Goal: Check status: Check status

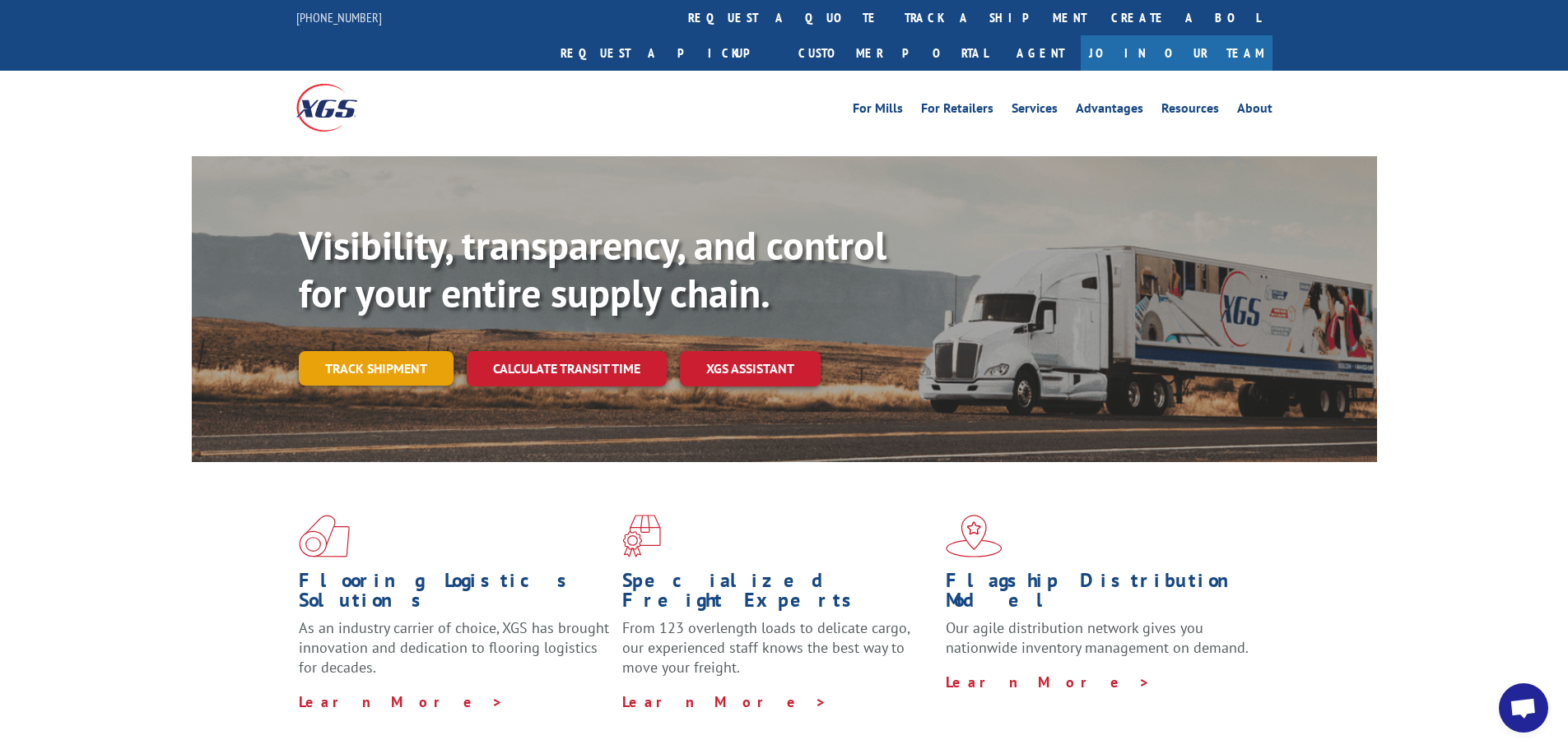
click at [373, 352] on link "Track shipment" at bounding box center [376, 369] width 155 height 35
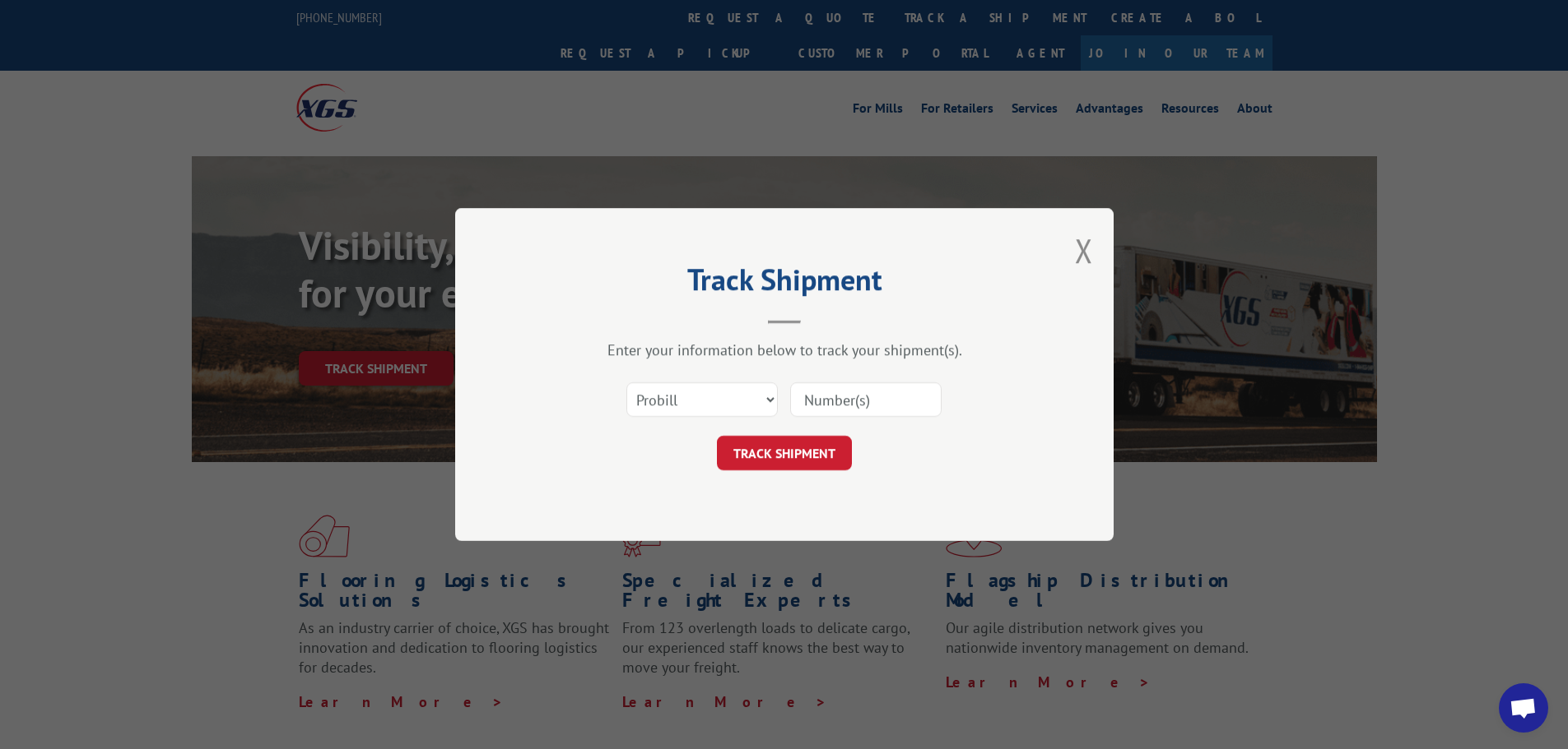
click at [888, 405] on input at bounding box center [865, 399] width 152 height 35
paste input "17009358"
type input "17009358"
click at [815, 441] on button "TRACK SHIPMENT" at bounding box center [784, 453] width 135 height 35
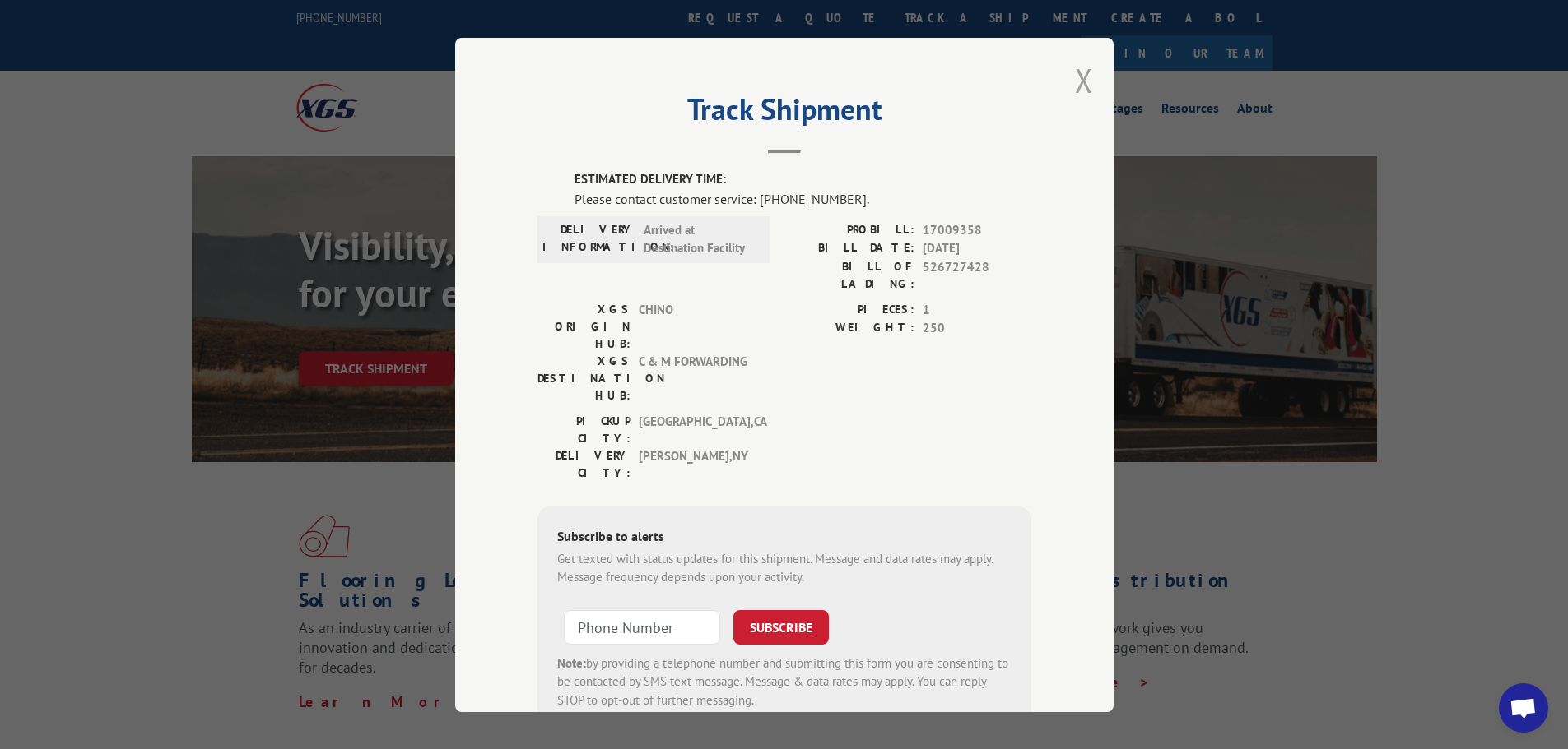
click at [1079, 81] on button "Close modal" at bounding box center [1083, 80] width 18 height 44
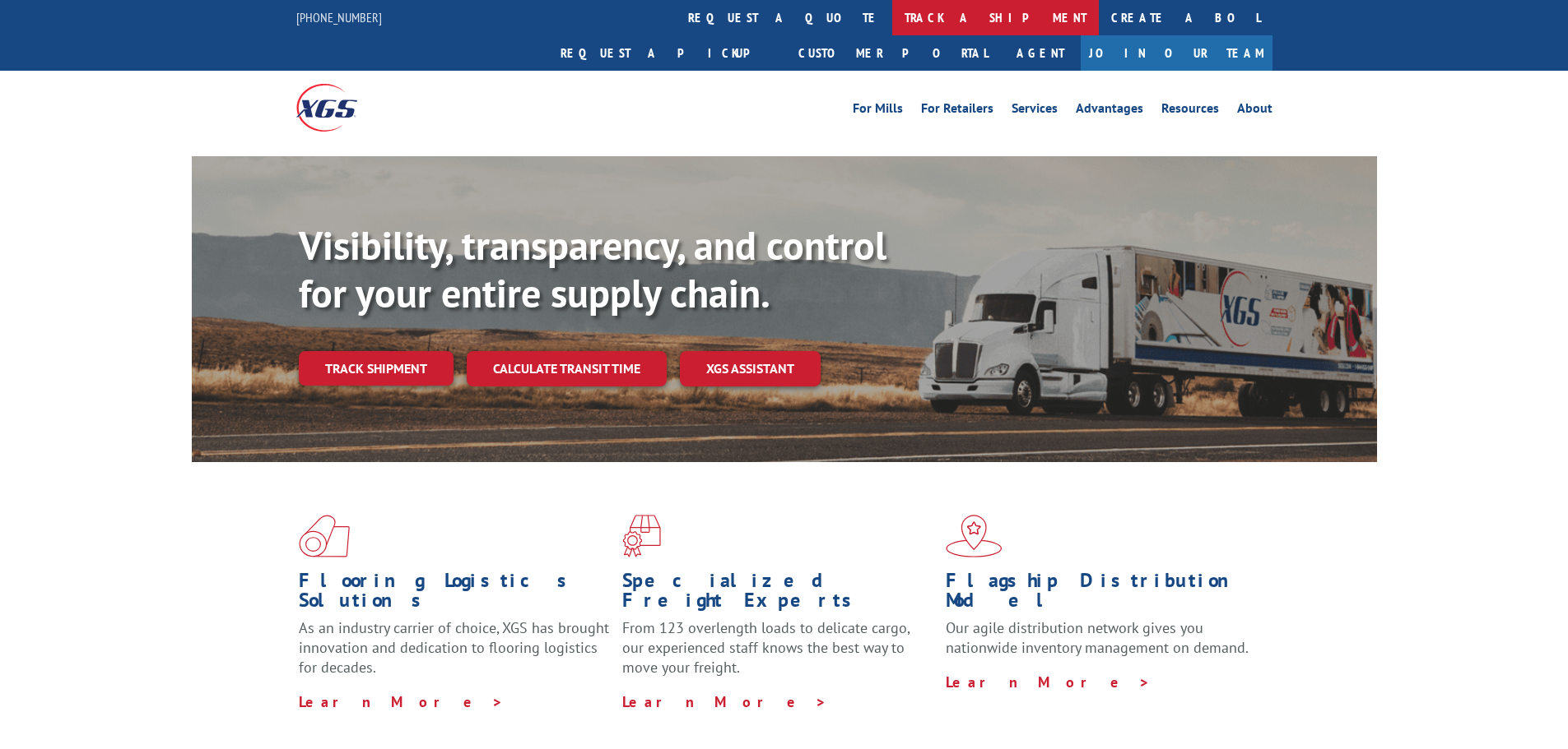
click at [892, 21] on link "track a shipment" at bounding box center [995, 18] width 206 height 36
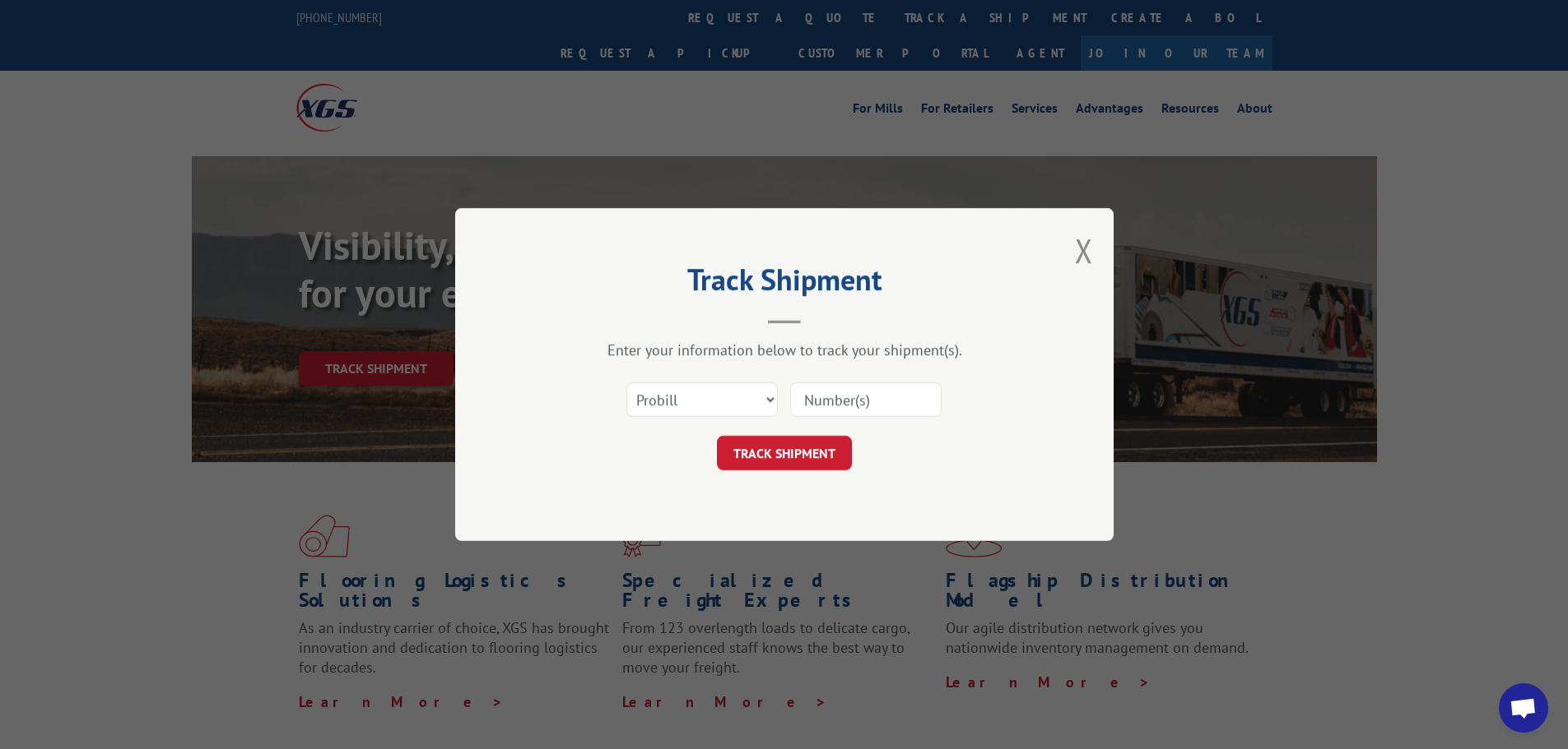
click at [851, 391] on input at bounding box center [865, 399] width 152 height 35
paste input "ROCHESTER, NY"
type input "ROCHESTER, NY"
click at [824, 458] on button "TRACK SHIPMENT" at bounding box center [784, 453] width 135 height 35
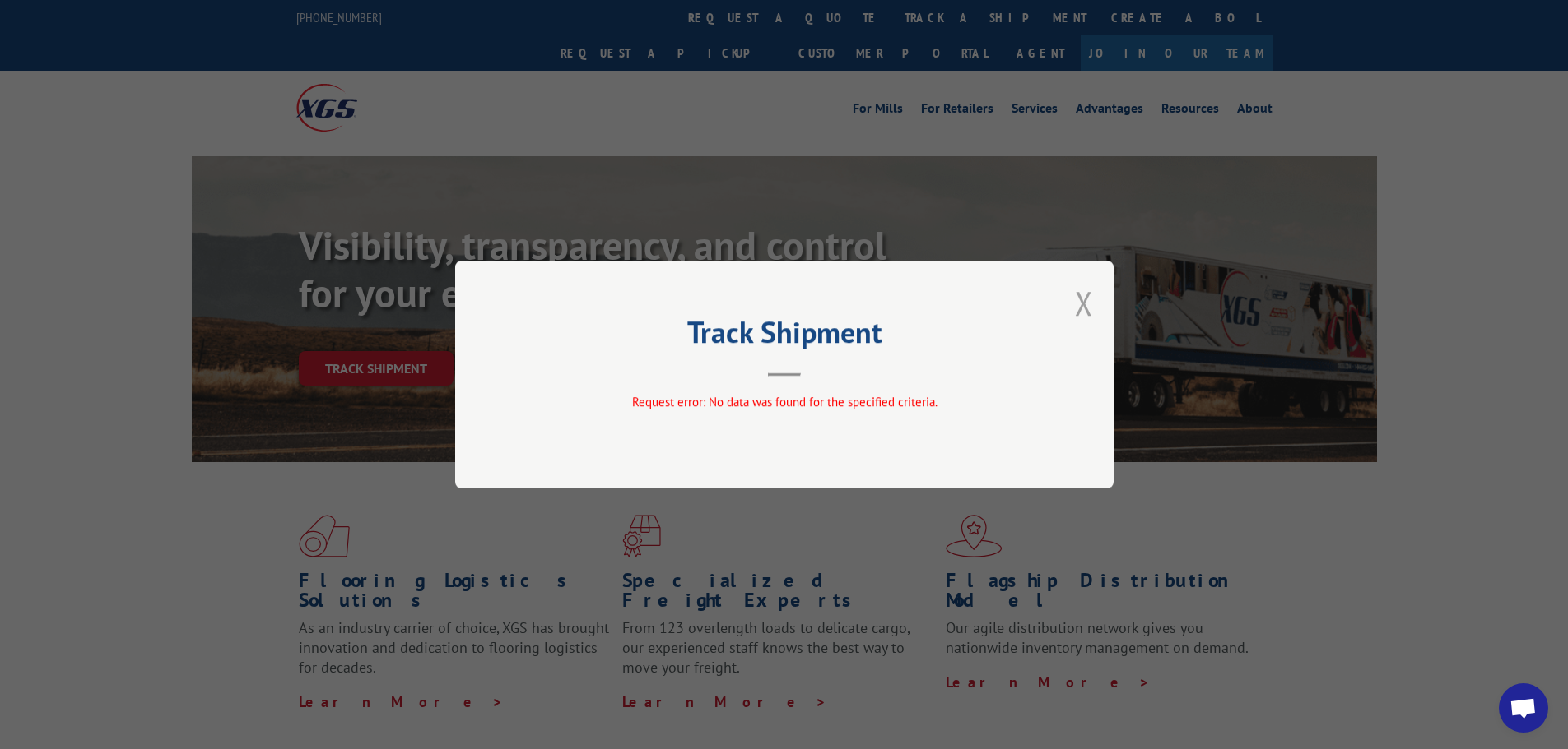
click at [1076, 314] on button "Close modal" at bounding box center [1083, 303] width 18 height 44
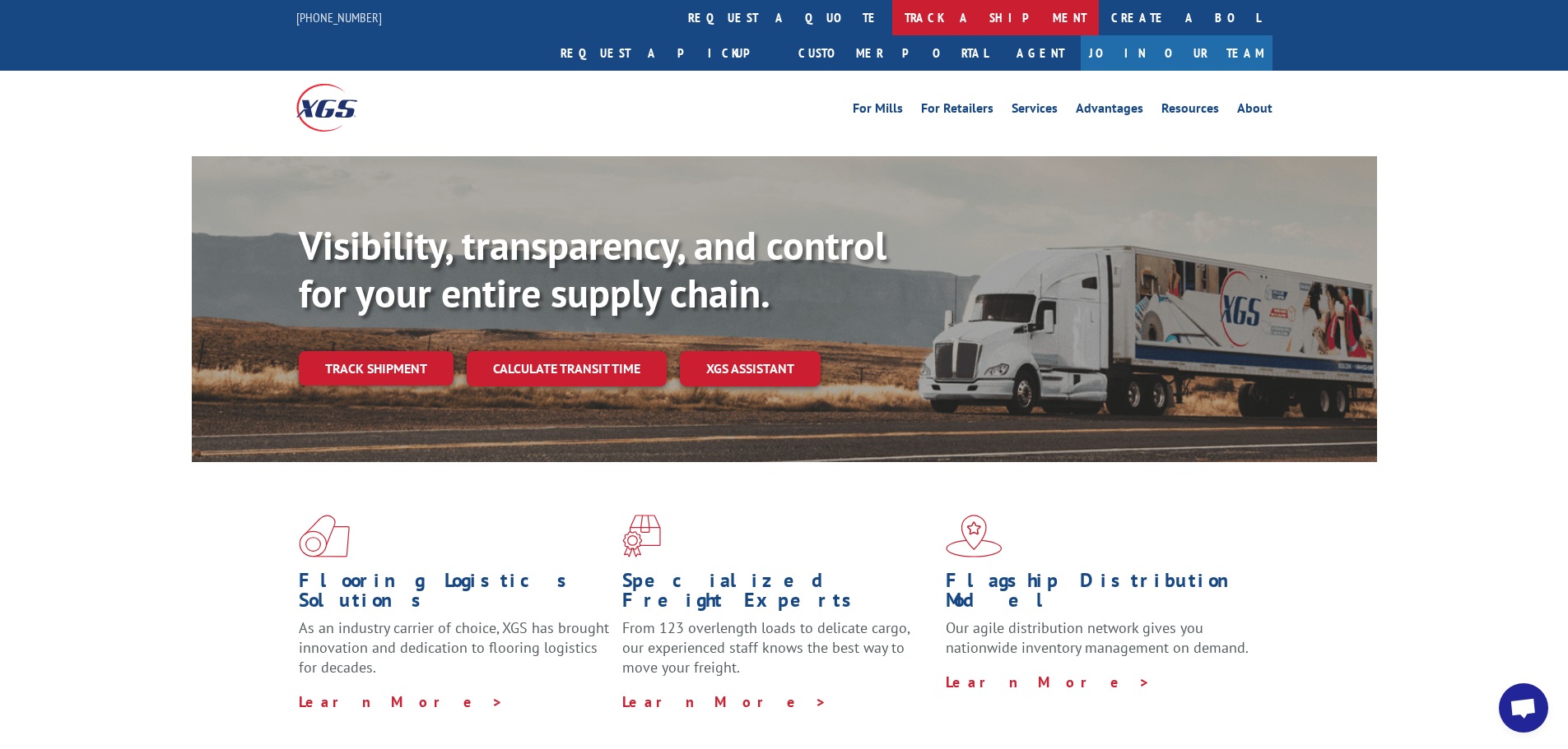
click at [892, 22] on link "track a shipment" at bounding box center [995, 18] width 206 height 36
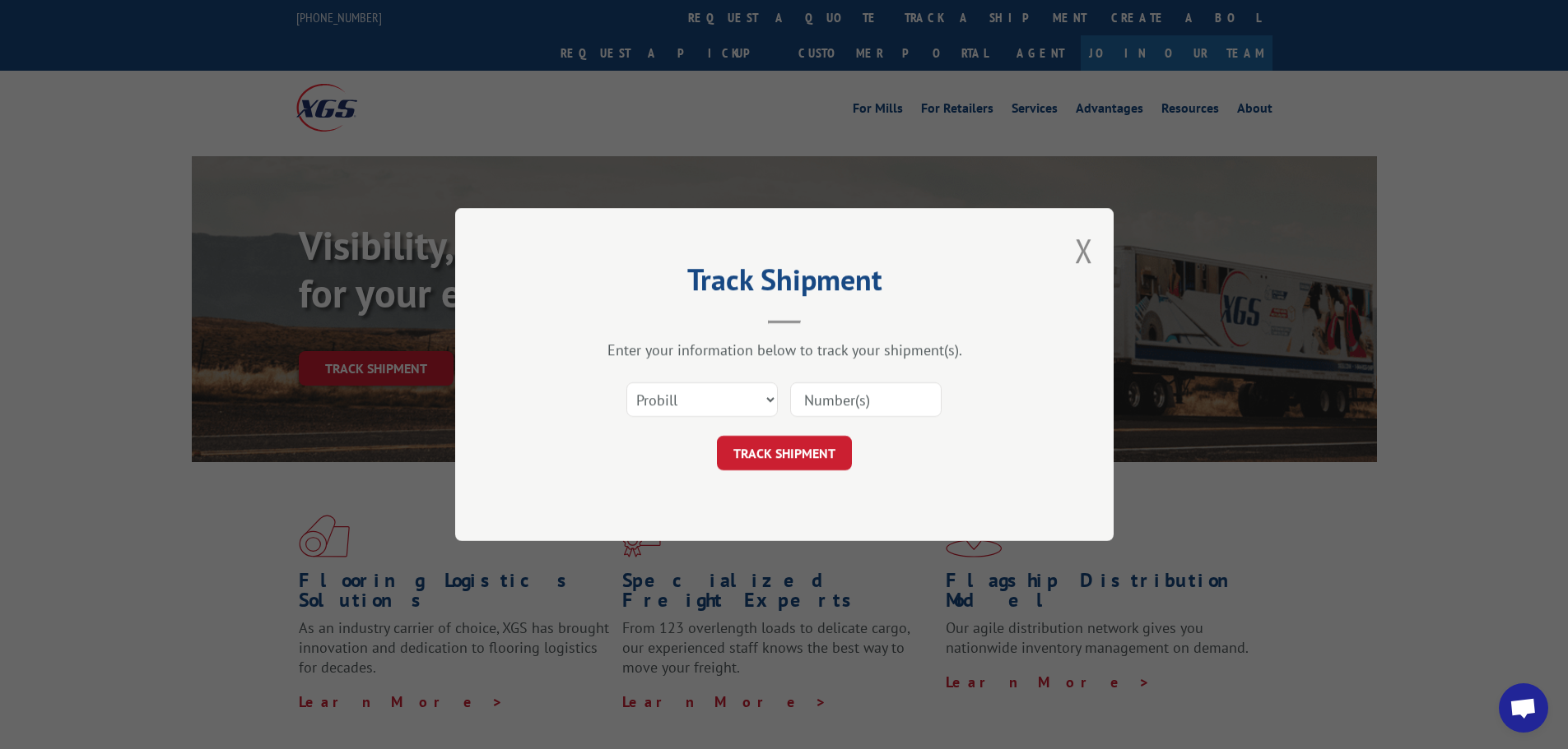
click at [837, 393] on input at bounding box center [865, 399] width 152 height 35
paste input "17009358"
type input "17009358"
click at [805, 467] on button "TRACK SHIPMENT" at bounding box center [784, 453] width 135 height 35
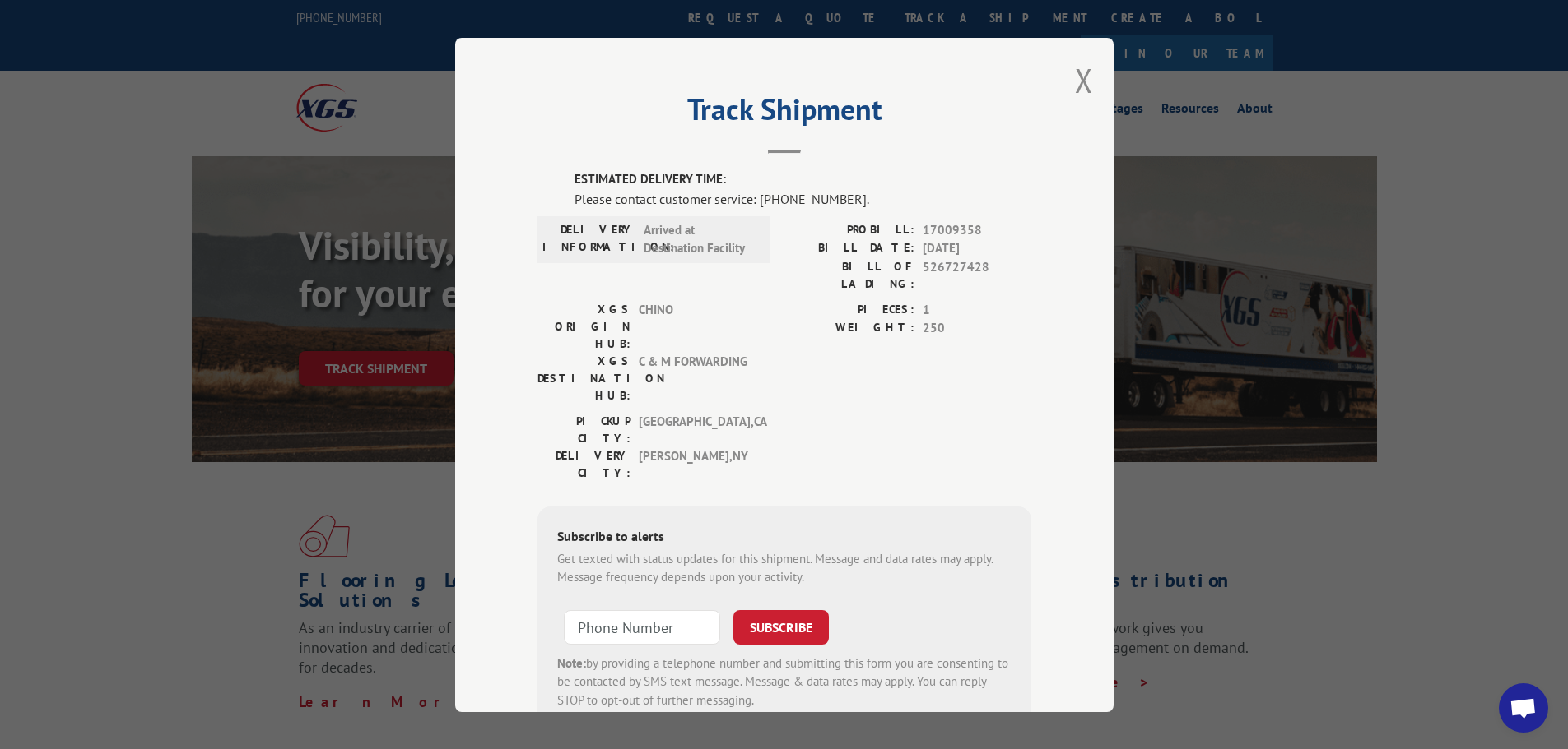
click at [633, 236] on div "DELIVERY INFORMATION: Arrived at Destination Facility" at bounding box center [653, 239] width 222 height 37
drag, startPoint x: 586, startPoint y: 226, endPoint x: 707, endPoint y: 245, distance: 122.5
click at [701, 243] on div "DELIVERY INFORMATION: Arrived at Destination Facility" at bounding box center [653, 239] width 222 height 37
click at [976, 212] on div "ESTIMATED DELIVERY TIME: Please contact customer service: (844) 947-7447. DELIV…" at bounding box center [784, 450] width 494 height 560
click at [983, 226] on div "ESTIMATED DELIVERY TIME: Please contact customer service: (844) 947-7447. DELIV…" at bounding box center [784, 450] width 494 height 560
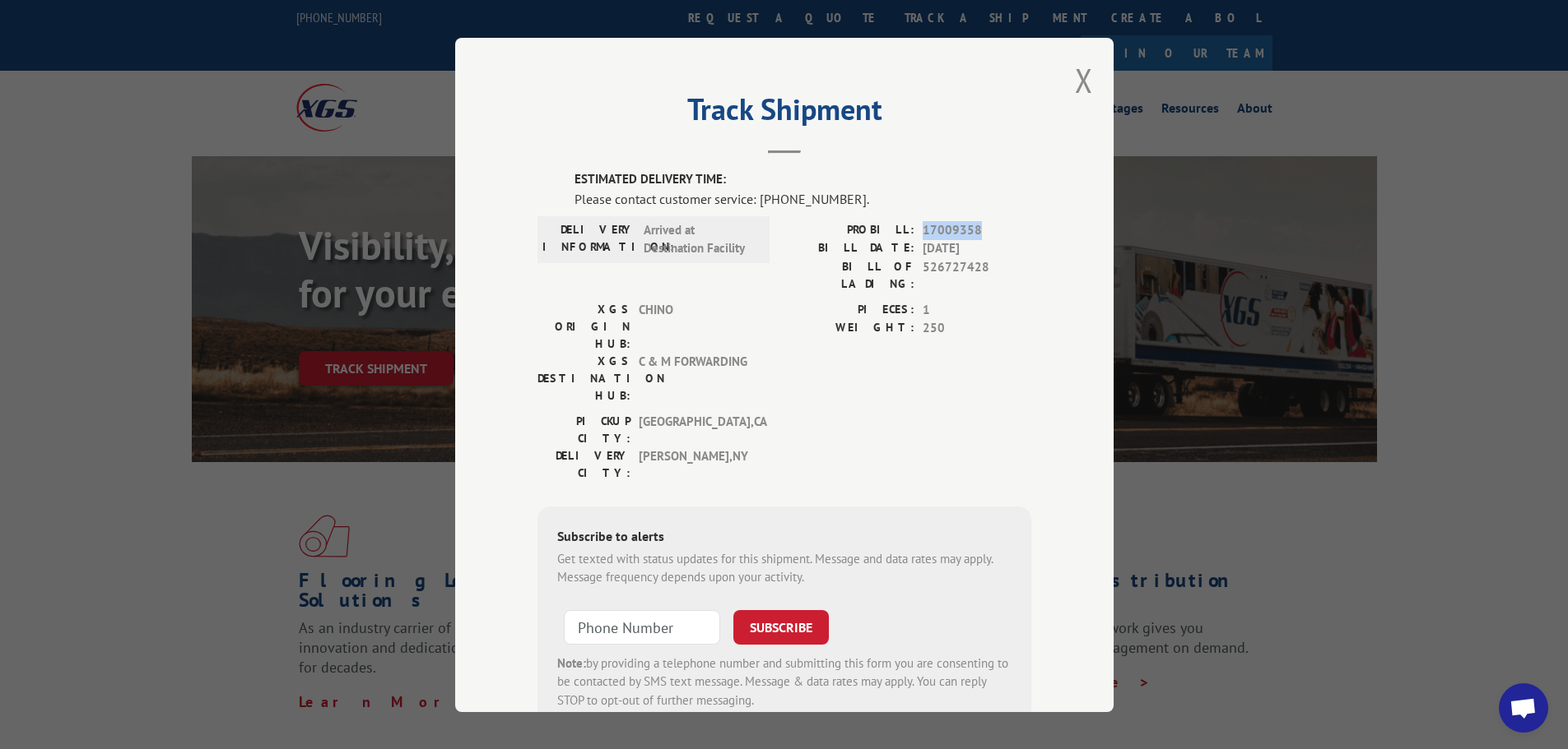
drag, startPoint x: 976, startPoint y: 233, endPoint x: 916, endPoint y: 233, distance: 60.0
click at [923, 233] on span "17009358" at bounding box center [977, 230] width 109 height 19
copy span "17009358"
click at [832, 208] on div "Please contact customer service: [PHONE_NUMBER]." at bounding box center [803, 198] width 457 height 20
drag, startPoint x: 915, startPoint y: 231, endPoint x: 967, endPoint y: 230, distance: 52.0
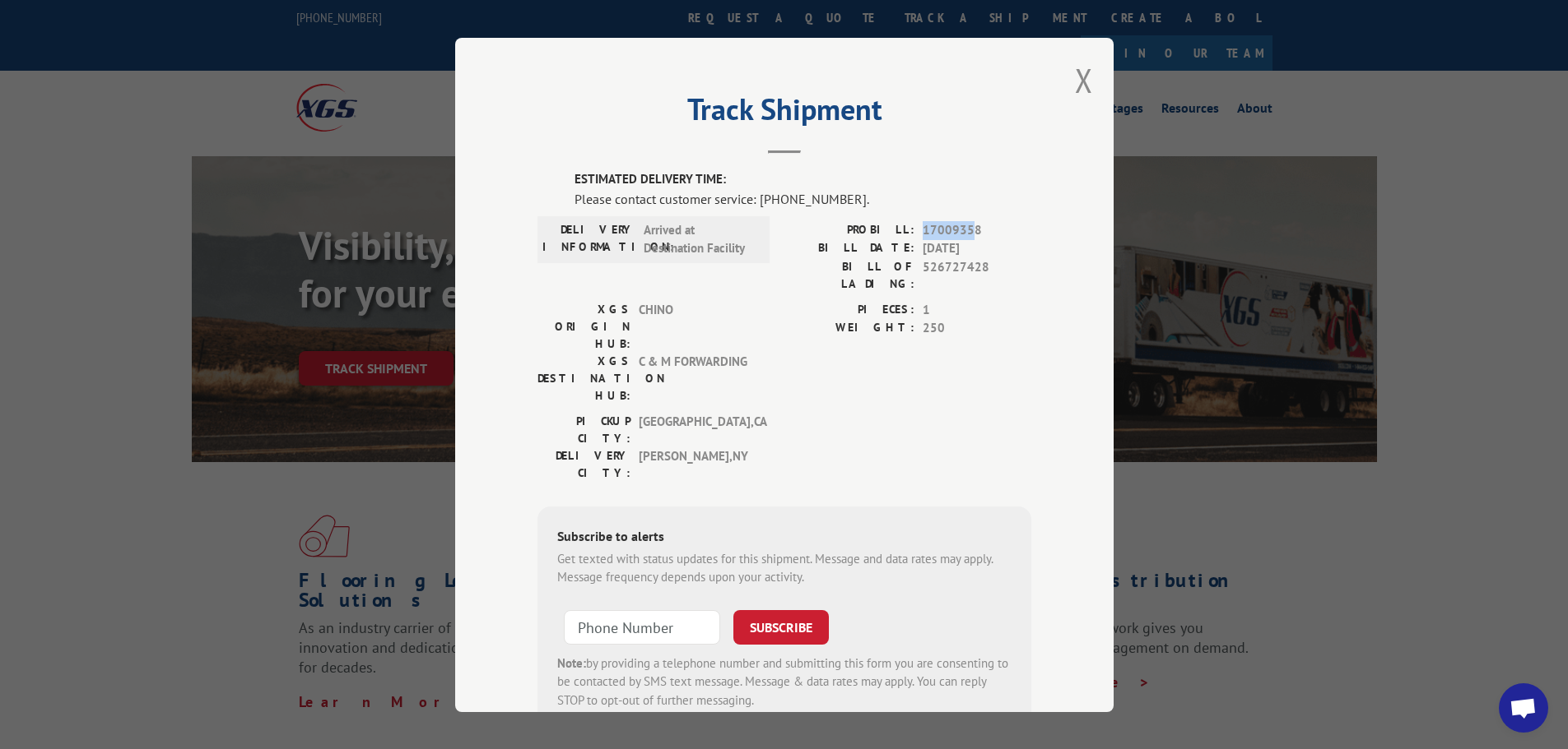
click at [966, 230] on div "PROBILL: 17009358" at bounding box center [907, 230] width 247 height 19
click at [972, 230] on span "17009358" at bounding box center [977, 230] width 109 height 19
drag, startPoint x: 972, startPoint y: 230, endPoint x: 919, endPoint y: 230, distance: 53.0
click at [923, 230] on span "17009358" at bounding box center [977, 230] width 109 height 19
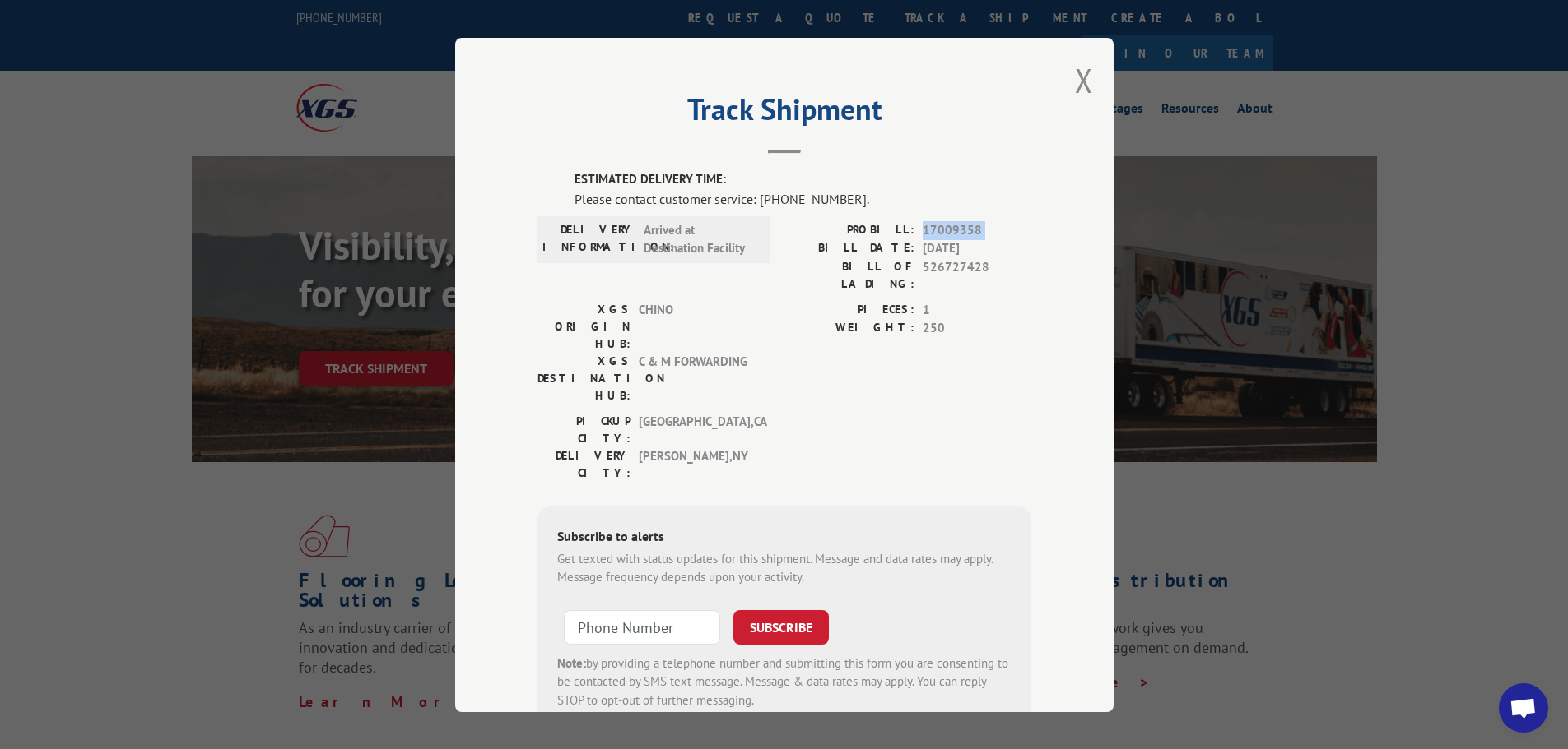
drag, startPoint x: 918, startPoint y: 231, endPoint x: 982, endPoint y: 231, distance: 64.0
click at [981, 231] on span "17009358" at bounding box center [977, 230] width 109 height 19
click at [982, 231] on span "17009358" at bounding box center [977, 230] width 109 height 19
drag, startPoint x: 980, startPoint y: 233, endPoint x: 934, endPoint y: 235, distance: 46.0
click at [935, 235] on span "17009358" at bounding box center [977, 230] width 109 height 19
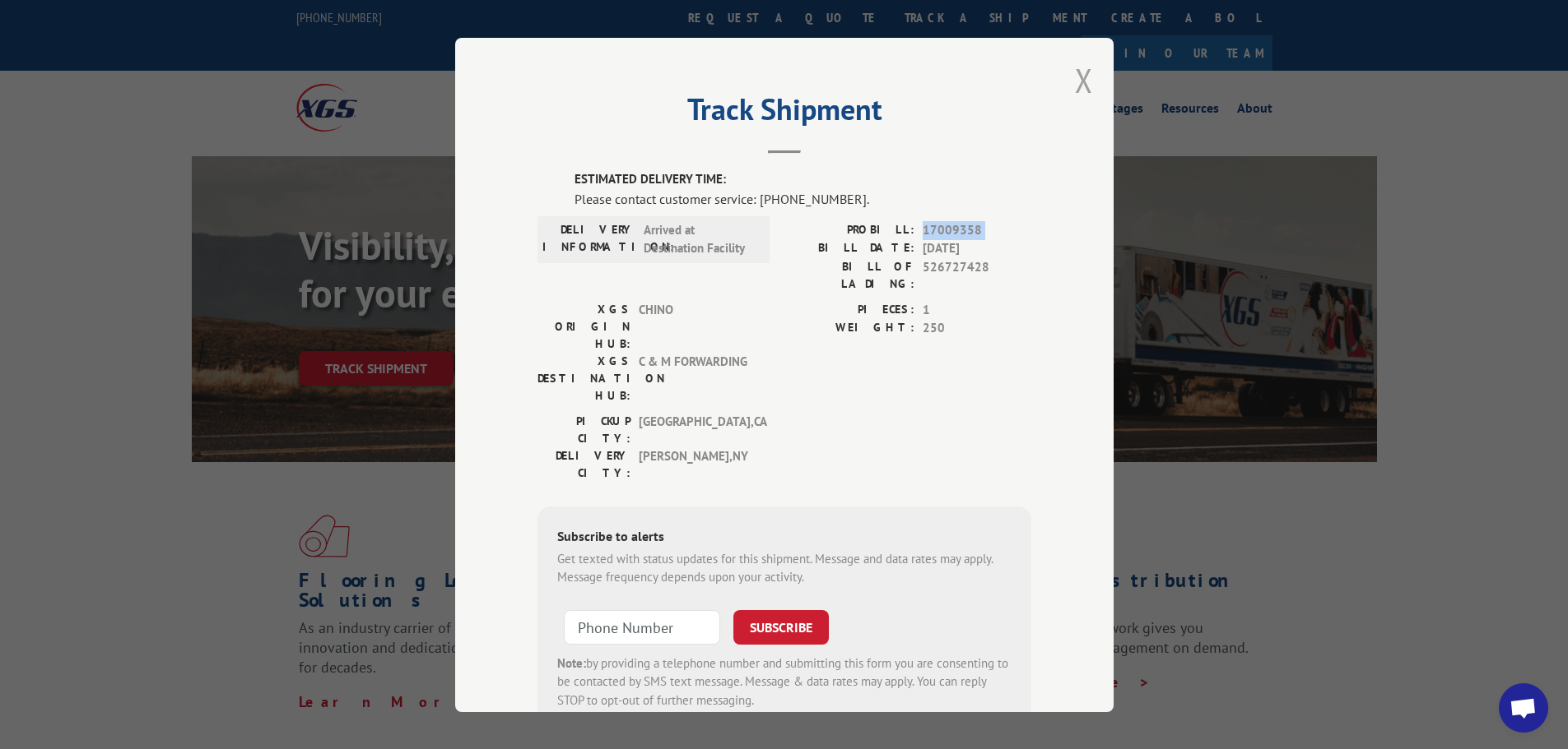
click at [1074, 87] on button "Close modal" at bounding box center [1083, 80] width 18 height 44
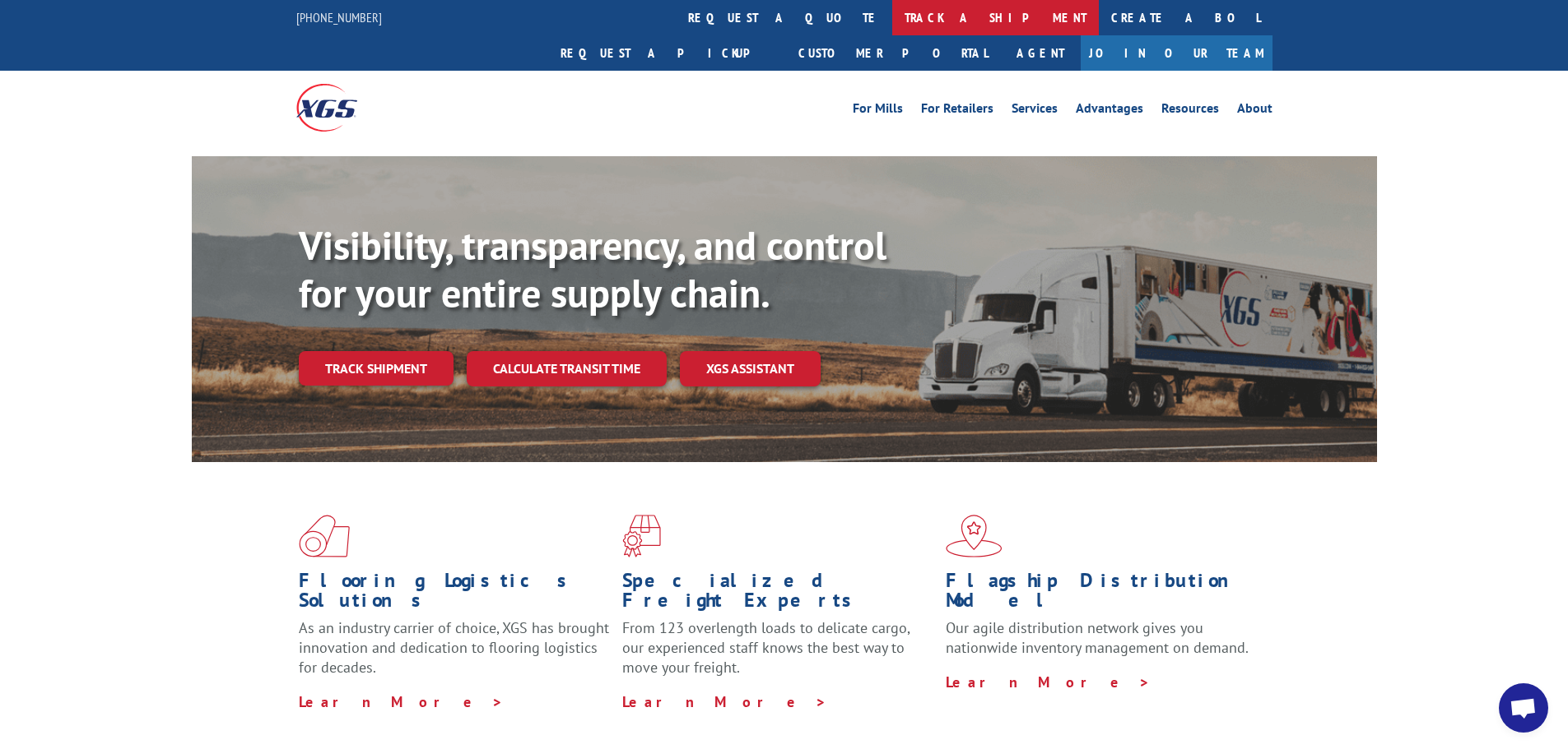
click at [892, 19] on link "track a shipment" at bounding box center [995, 18] width 206 height 36
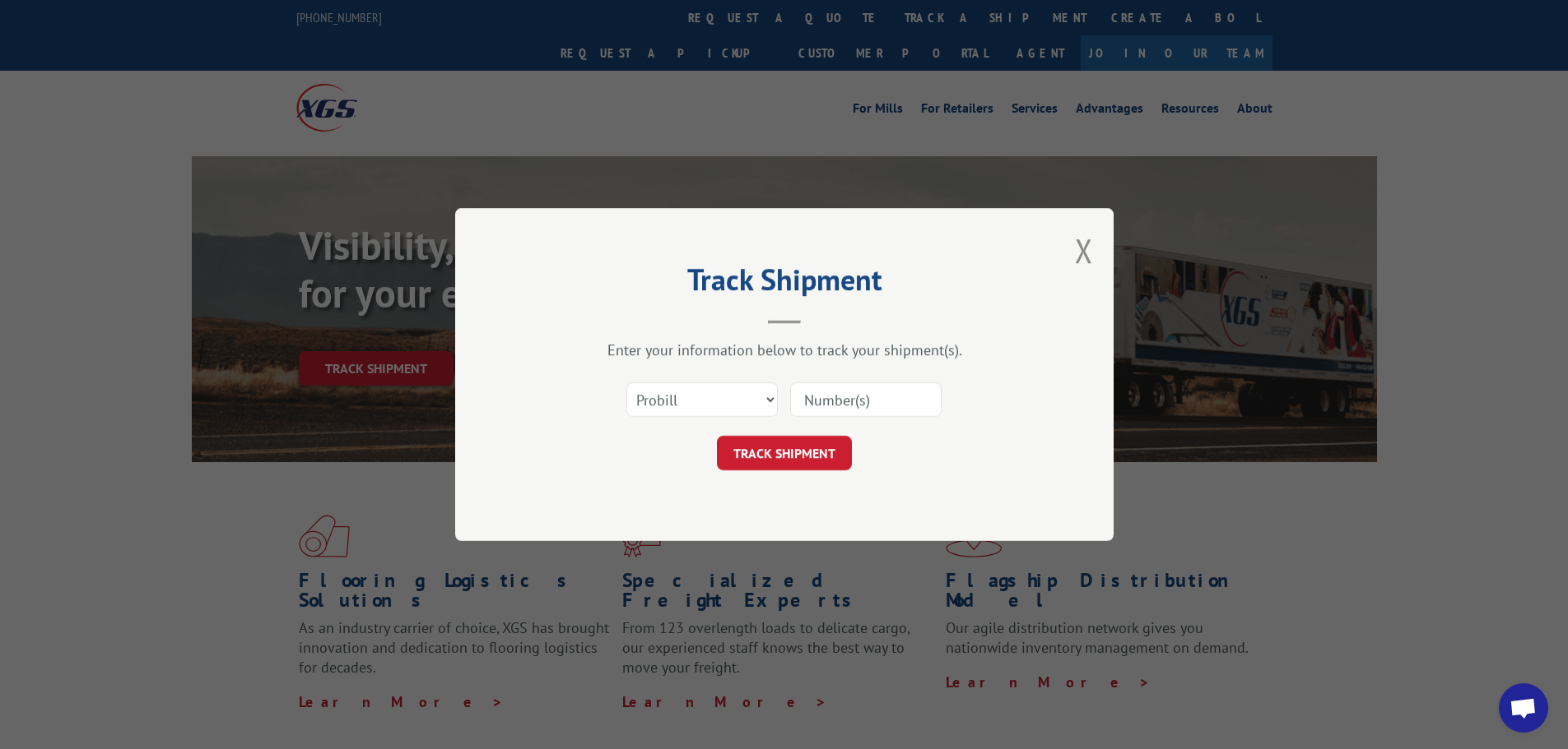
click at [810, 404] on input at bounding box center [865, 399] width 152 height 35
paste input "17009358"
type input "17009358"
click at [799, 458] on button "TRACK SHIPMENT" at bounding box center [784, 453] width 135 height 35
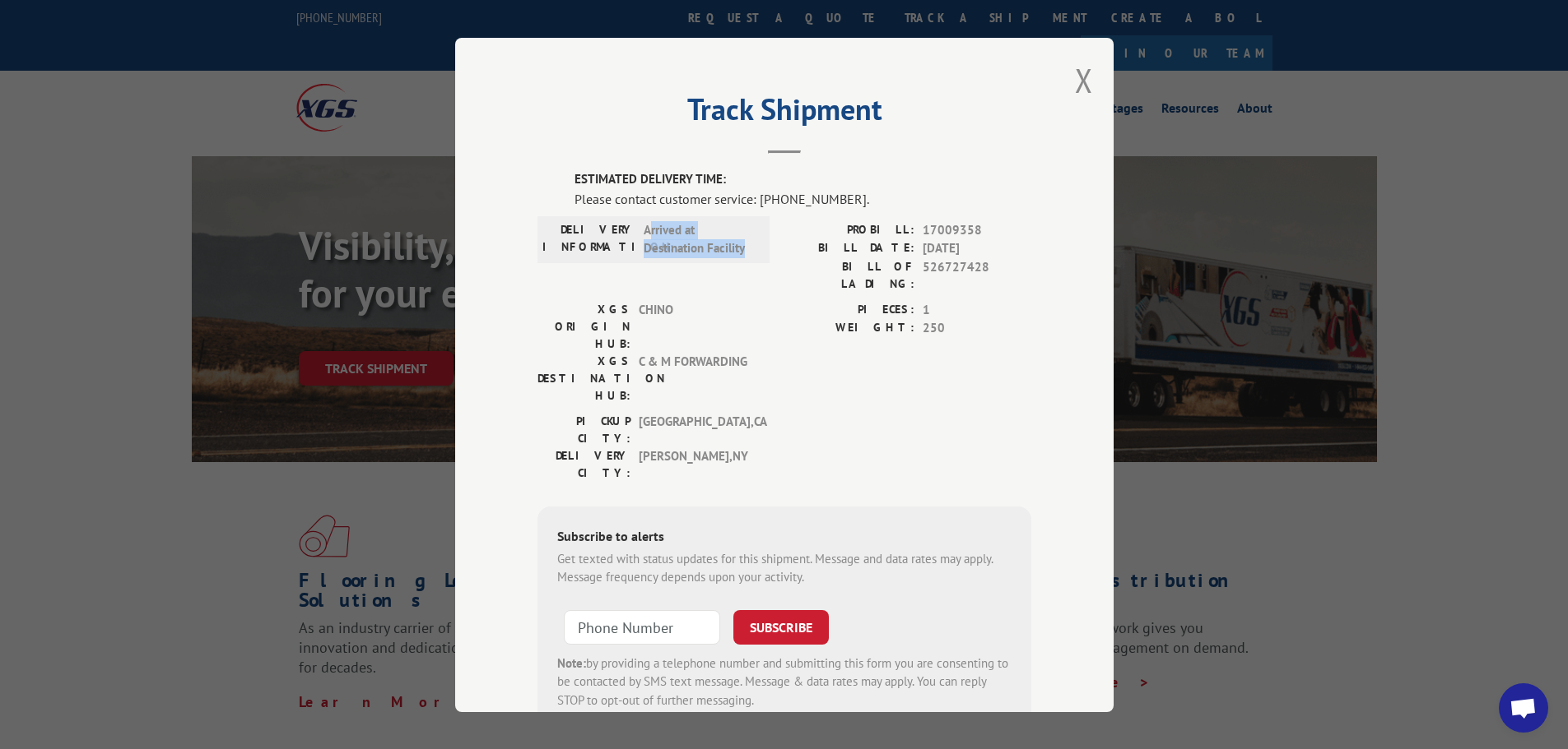
drag, startPoint x: 643, startPoint y: 232, endPoint x: 747, endPoint y: 256, distance: 106.7
click at [747, 256] on span "Arrived at Destination Facility" at bounding box center [699, 239] width 111 height 37
drag, startPoint x: 737, startPoint y: 254, endPoint x: 640, endPoint y: 230, distance: 99.9
click at [643, 230] on span "Arrived at Destination Facility" at bounding box center [699, 239] width 111 height 37
